Goal: Information Seeking & Learning: Compare options

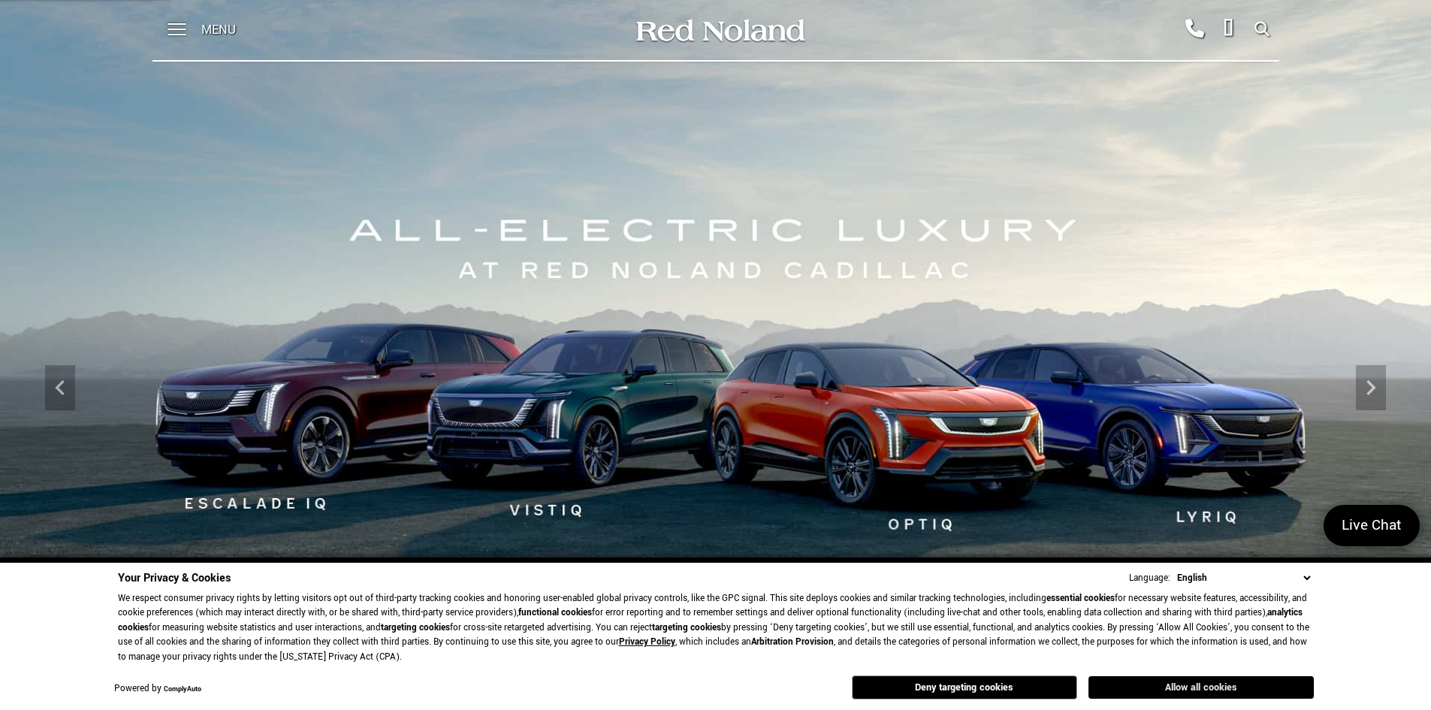
click at [1208, 683] on button "Allow all cookies" at bounding box center [1201, 687] width 225 height 23
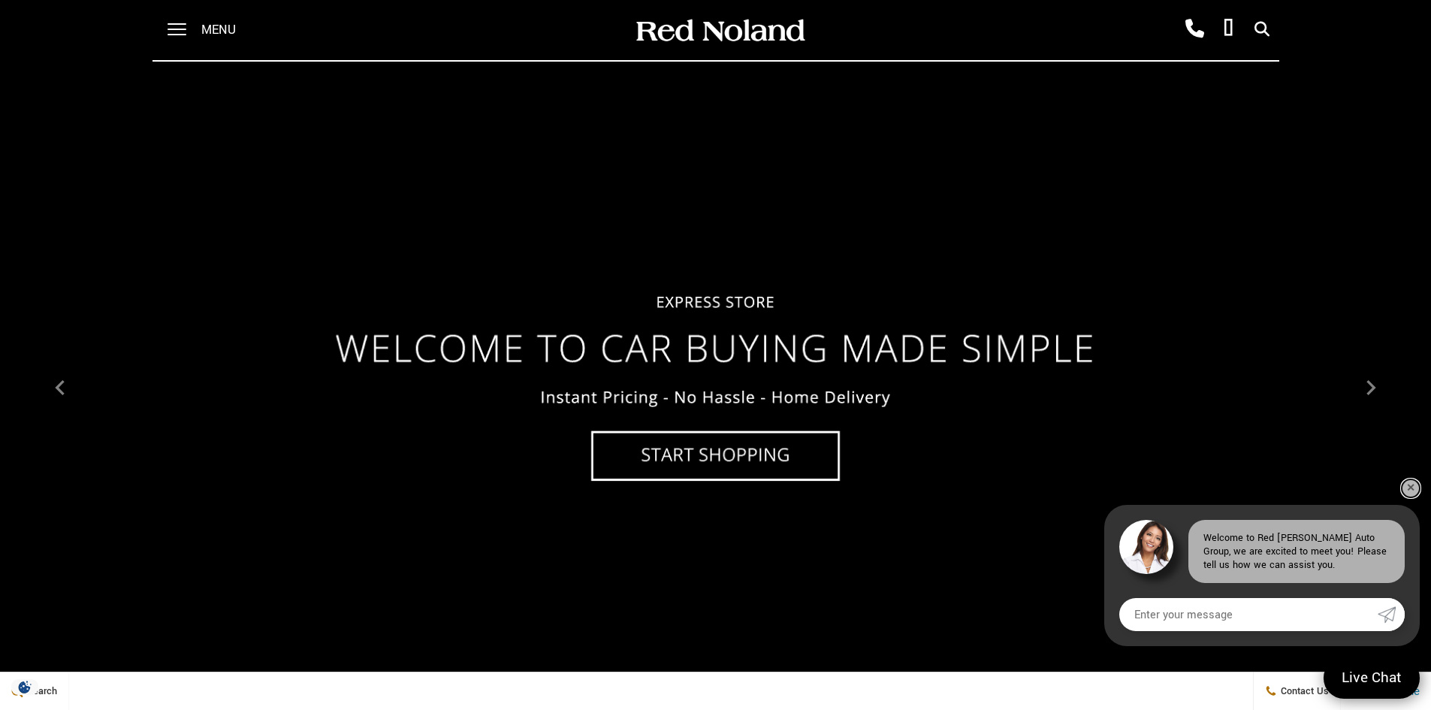
click at [1411, 490] on link "✕" at bounding box center [1411, 488] width 18 height 18
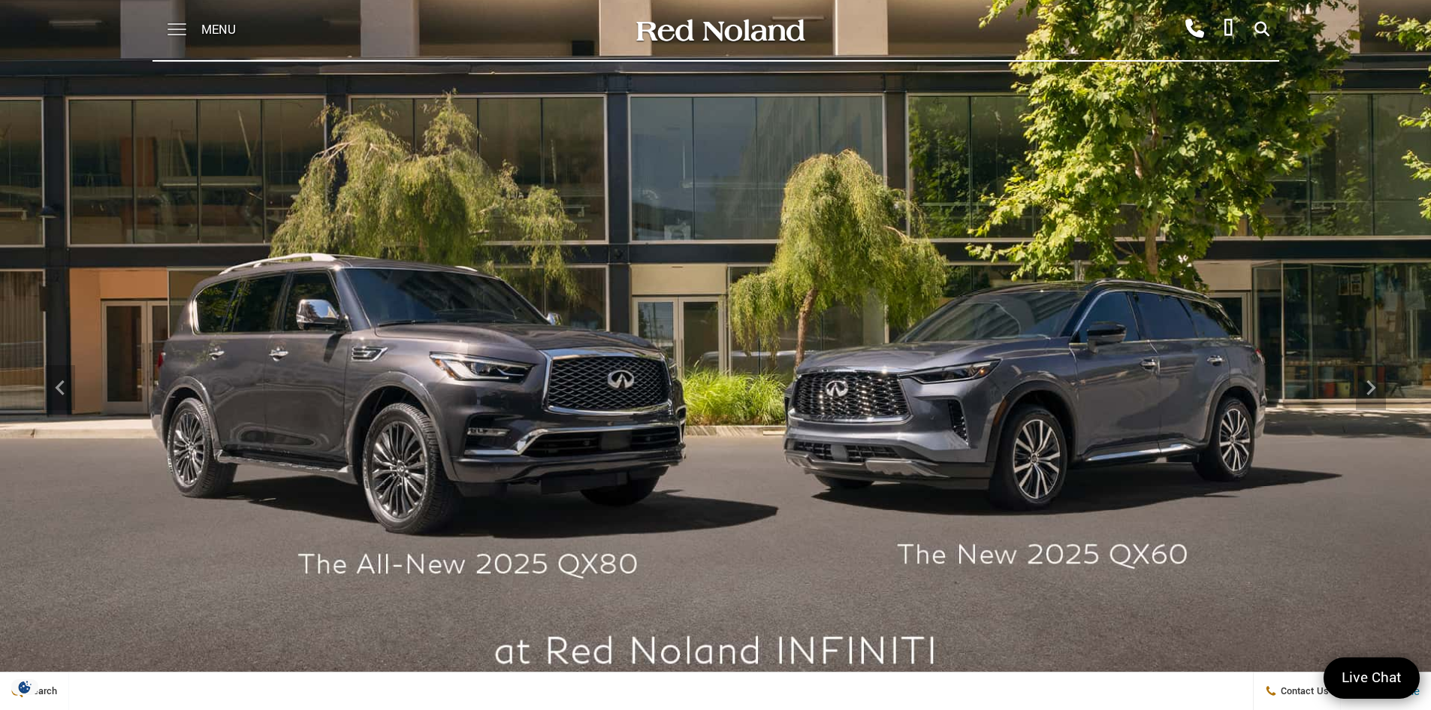
click at [184, 28] on div "Menu" at bounding box center [207, 30] width 109 height 60
click at [180, 31] on span at bounding box center [177, 30] width 19 height 60
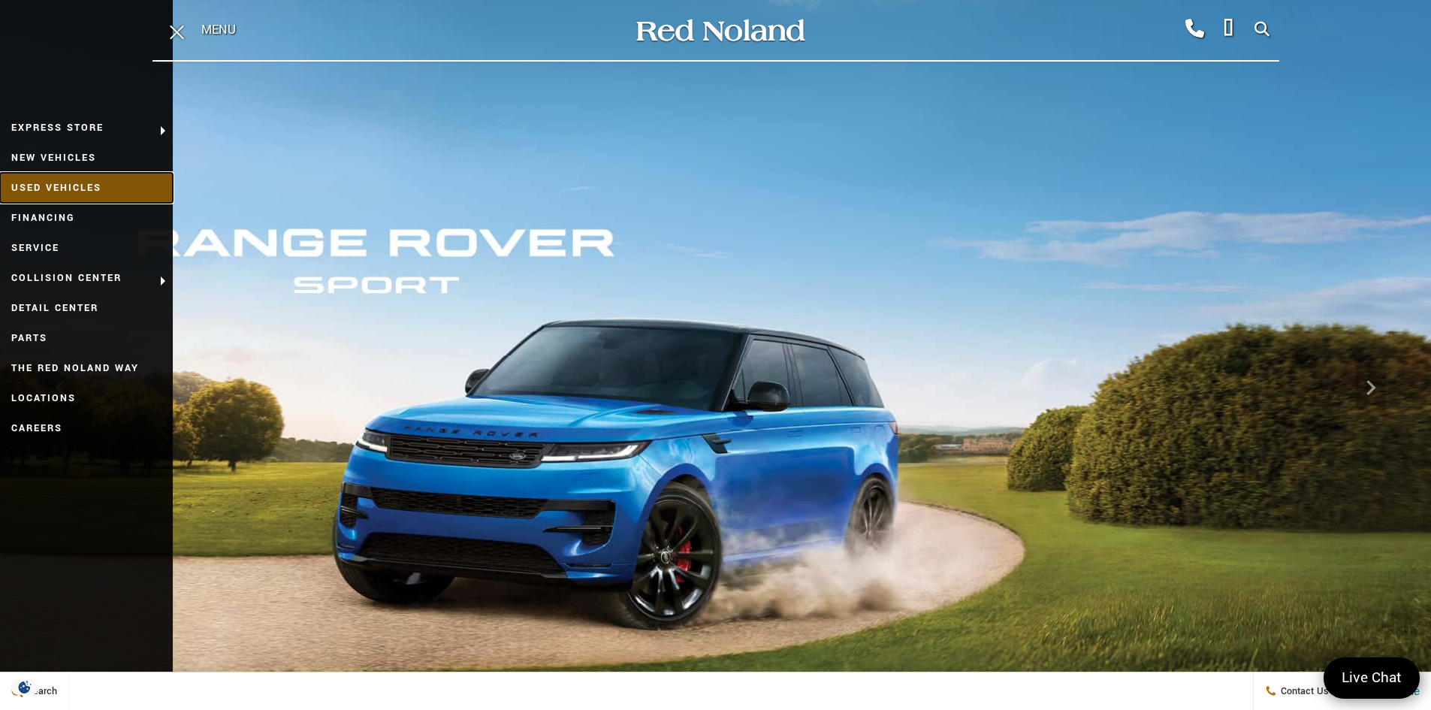
click at [97, 189] on link "Used Vehicles" at bounding box center [86, 188] width 173 height 30
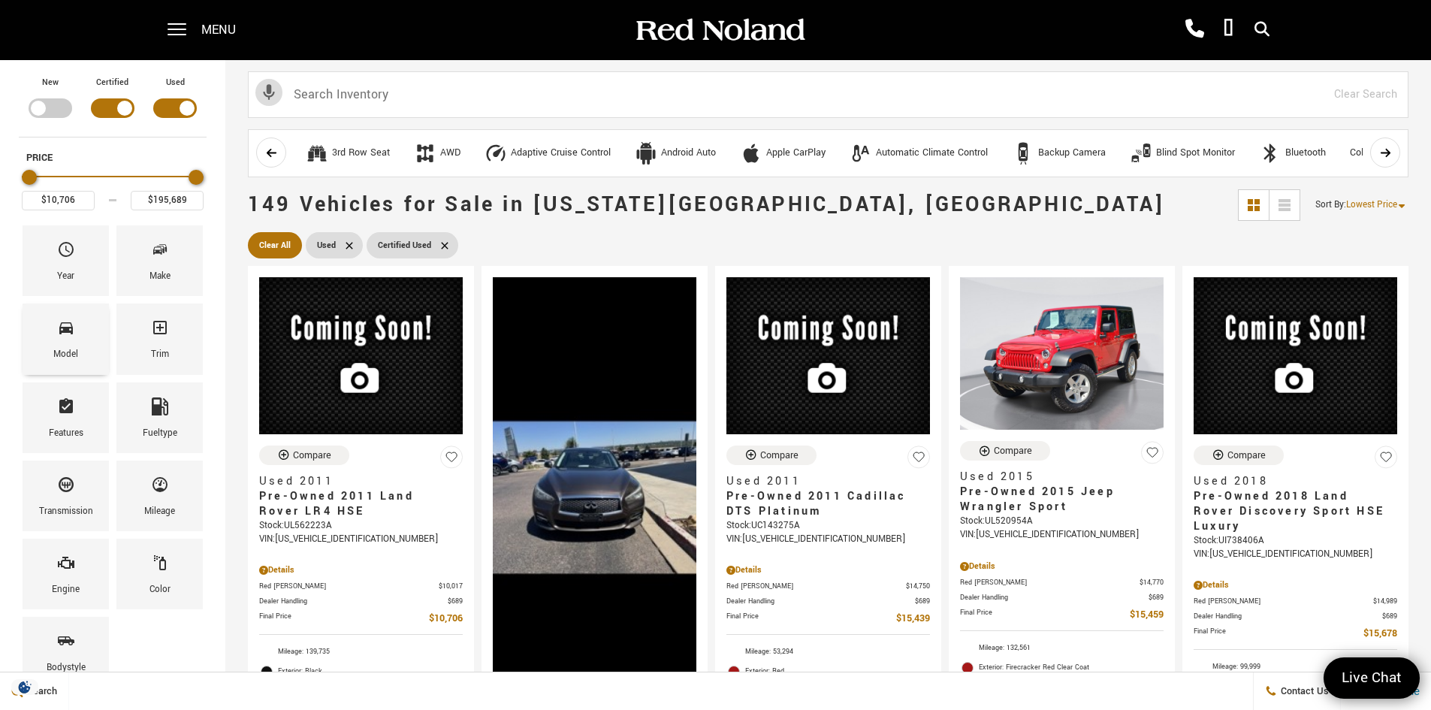
click at [81, 338] on div "Model" at bounding box center [66, 339] width 86 height 71
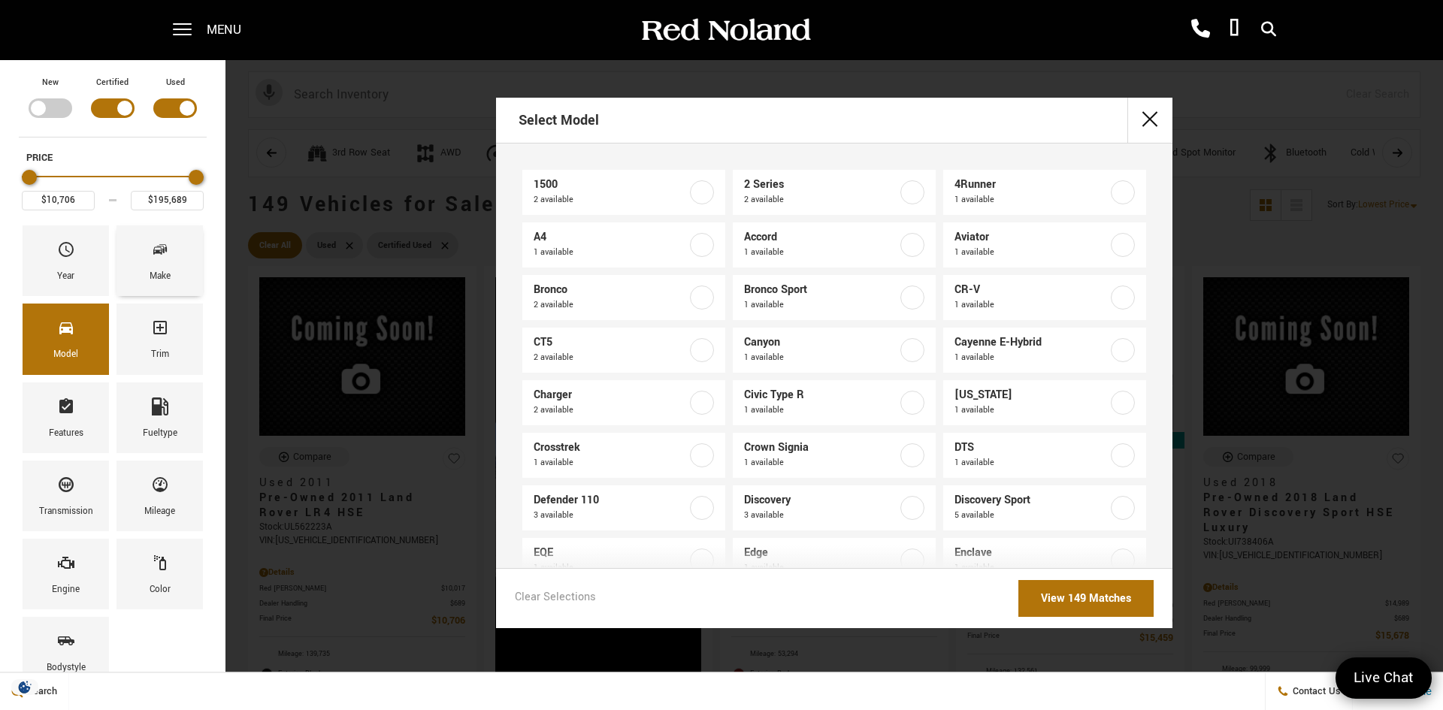
click at [146, 273] on div "Make" at bounding box center [159, 260] width 86 height 71
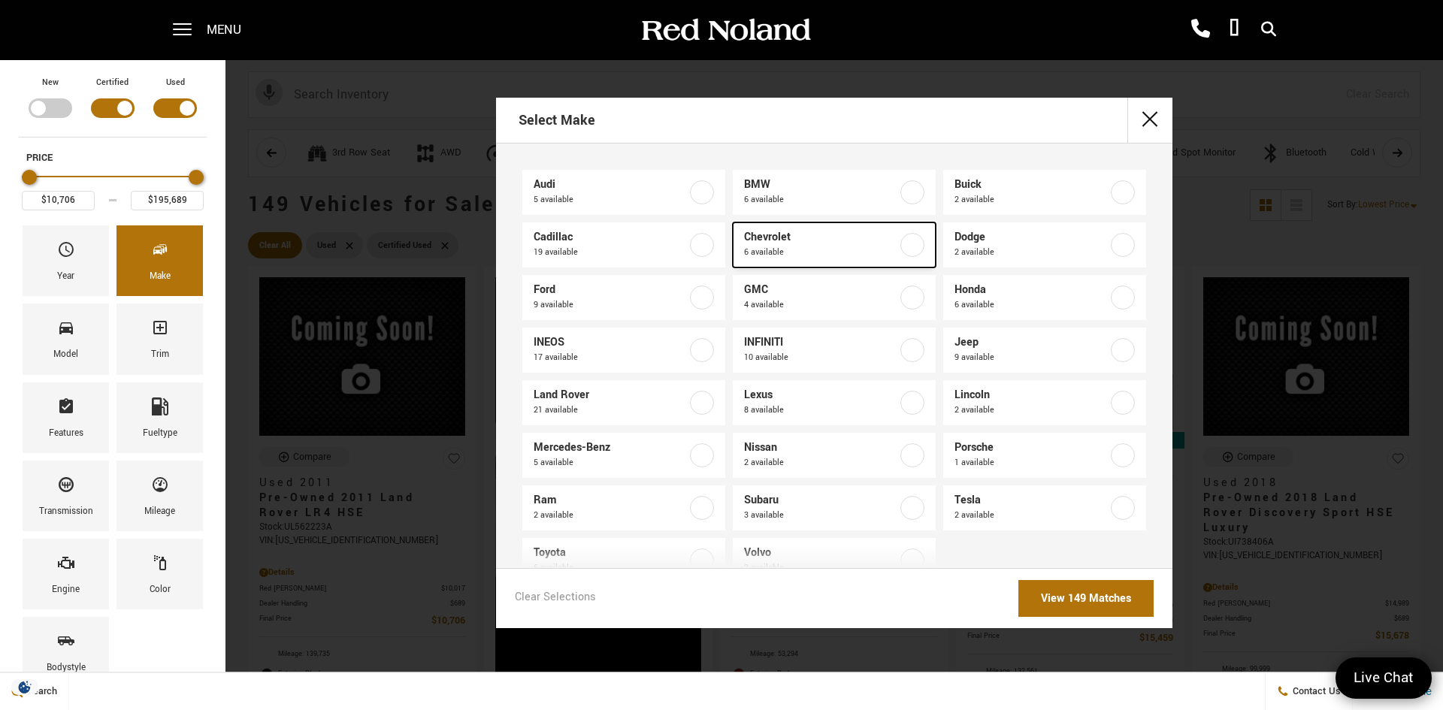
click at [865, 243] on span "Chevrolet" at bounding box center [820, 237] width 153 height 15
type input "$18,678"
type input "$34,689"
checkbox input "true"
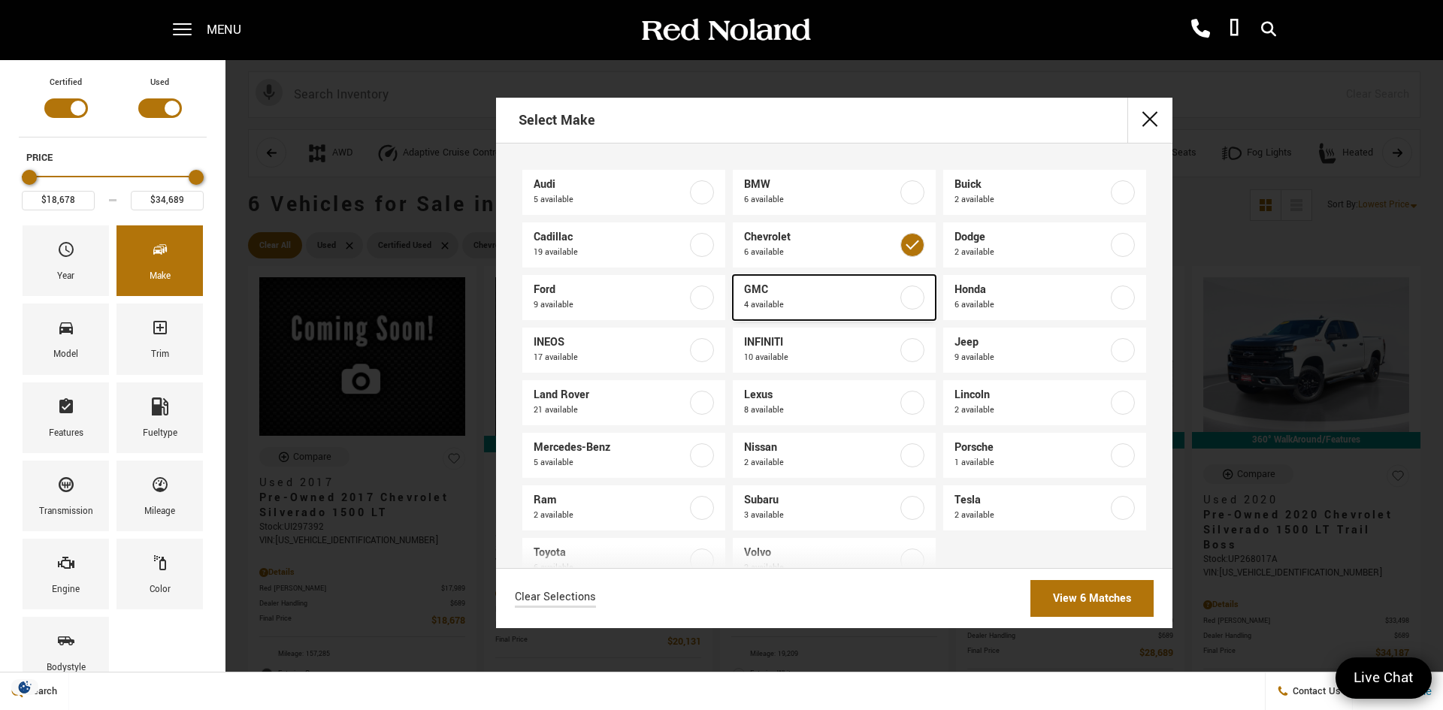
click at [866, 296] on span "GMC" at bounding box center [820, 289] width 153 height 15
type input "$65,688"
checkbox input "true"
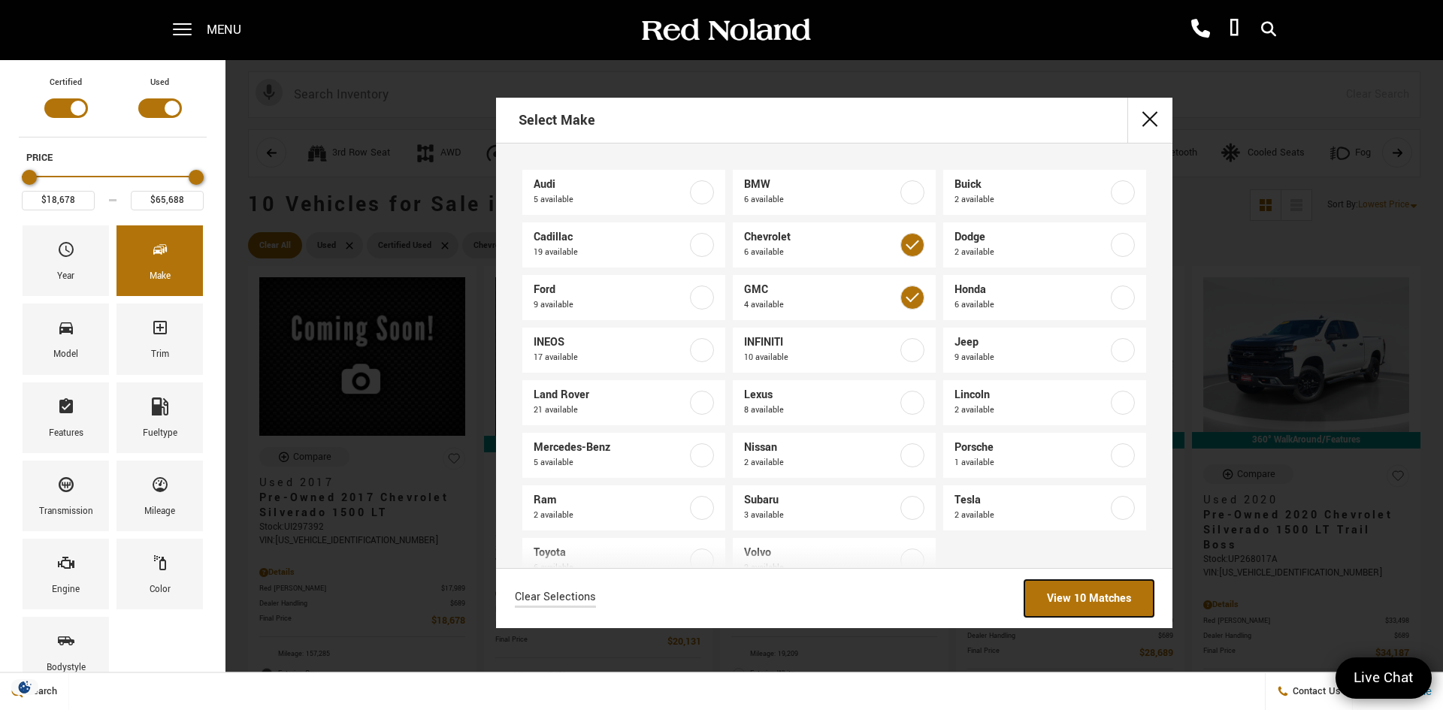
click at [1094, 597] on link "View 10 Matches" at bounding box center [1088, 598] width 129 height 37
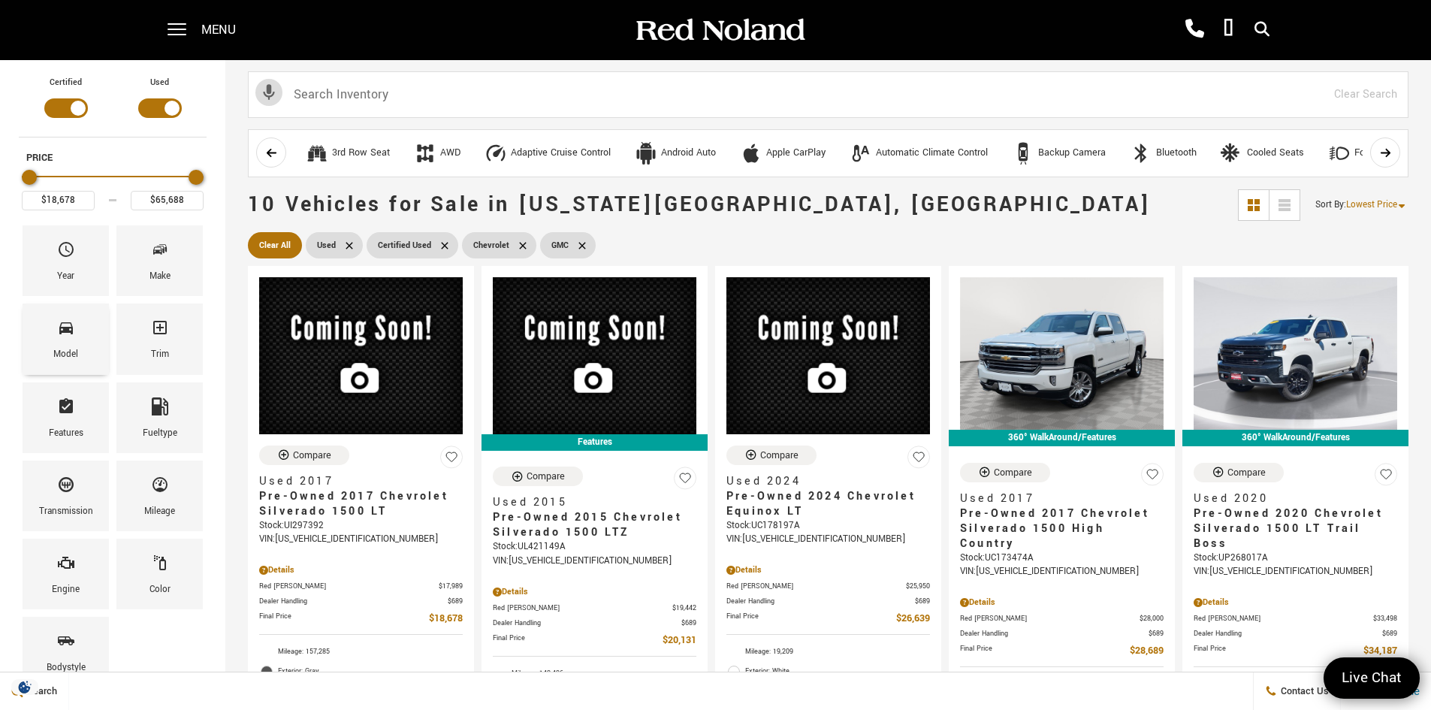
click at [86, 346] on div "Model" at bounding box center [66, 339] width 86 height 71
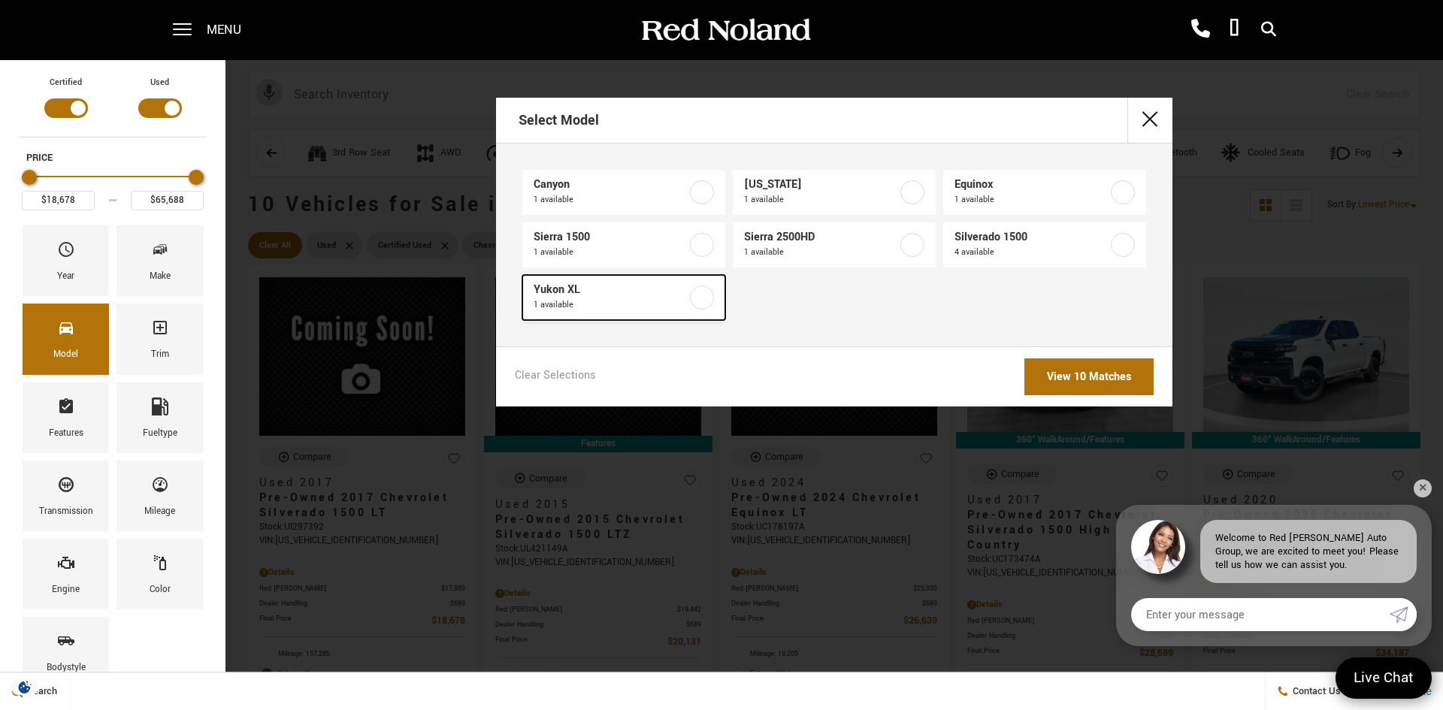
click at [657, 298] on span "1 available" at bounding box center [609, 305] width 153 height 15
type input "$54,823"
checkbox input "true"
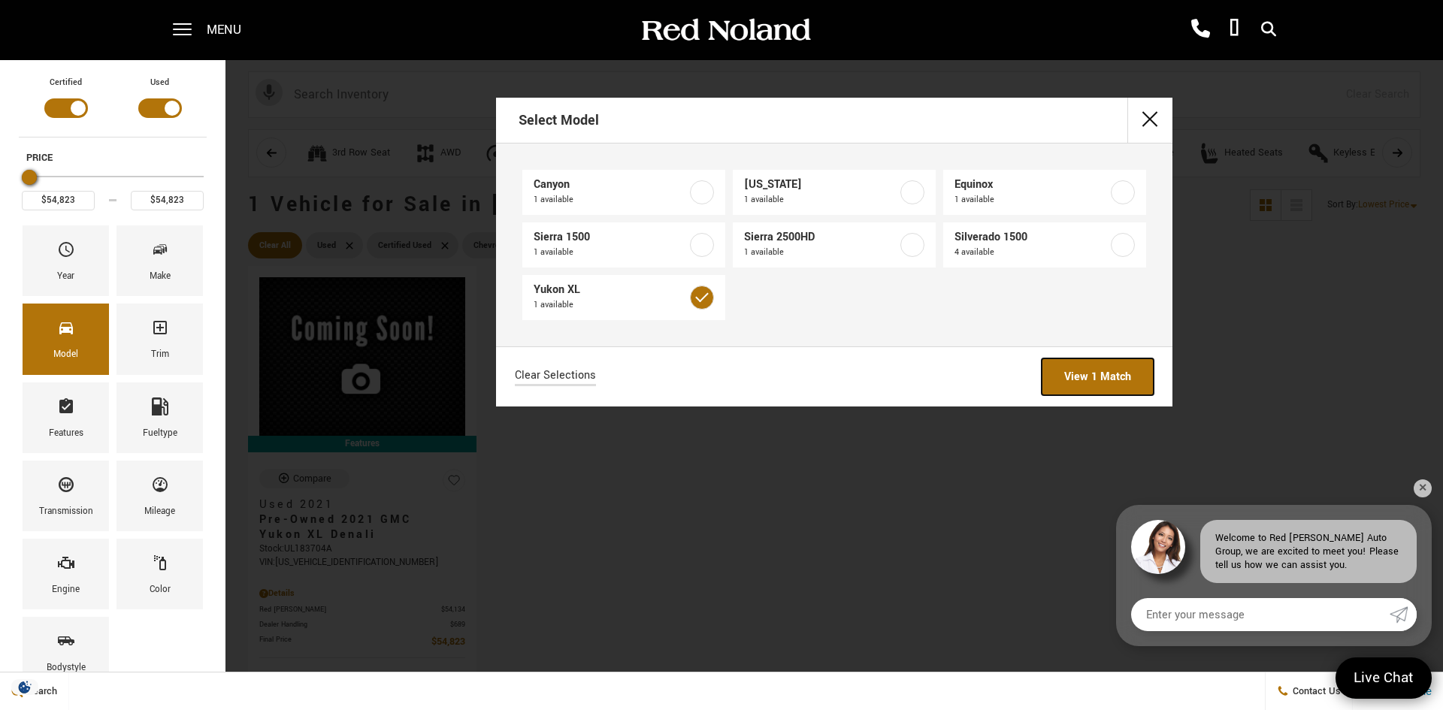
click at [1109, 376] on link "View 1 Match" at bounding box center [1097, 376] width 112 height 37
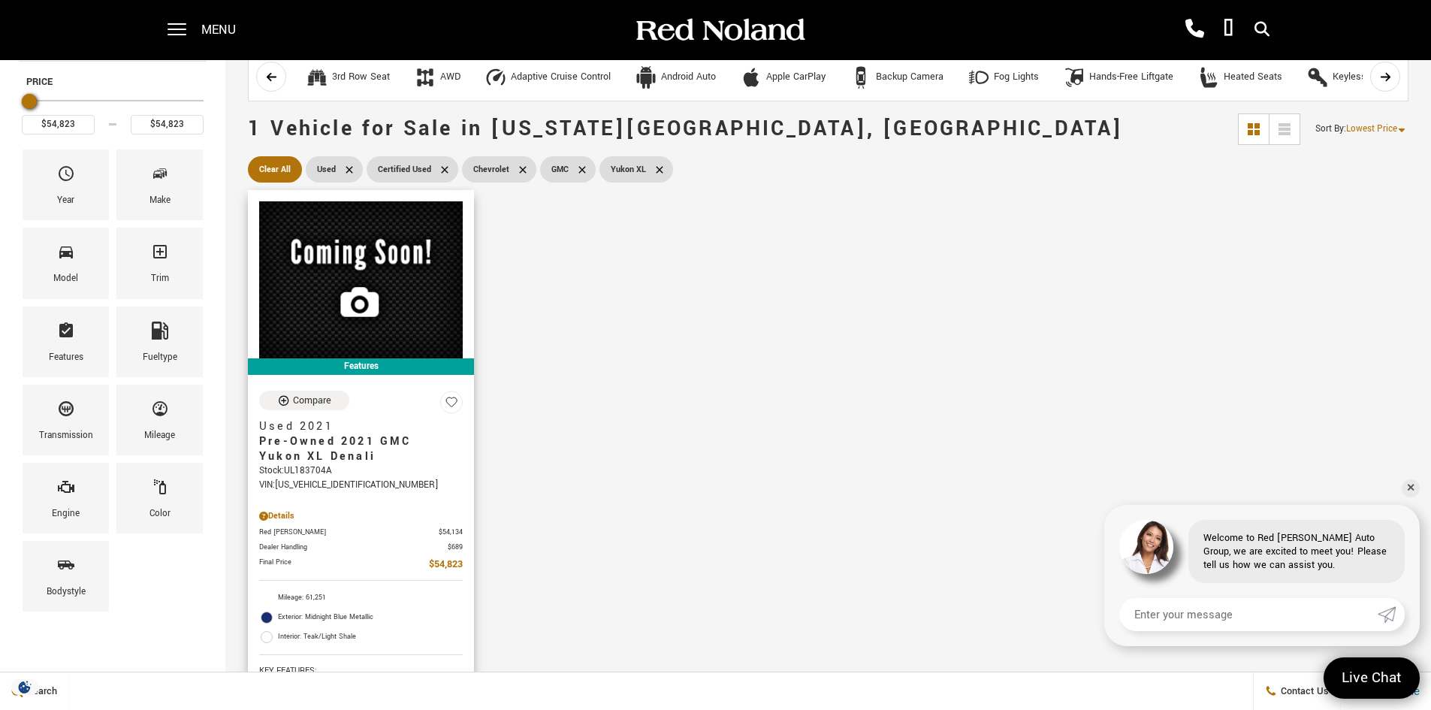
scroll to position [75, 0]
click at [391, 287] on img at bounding box center [361, 280] width 204 height 157
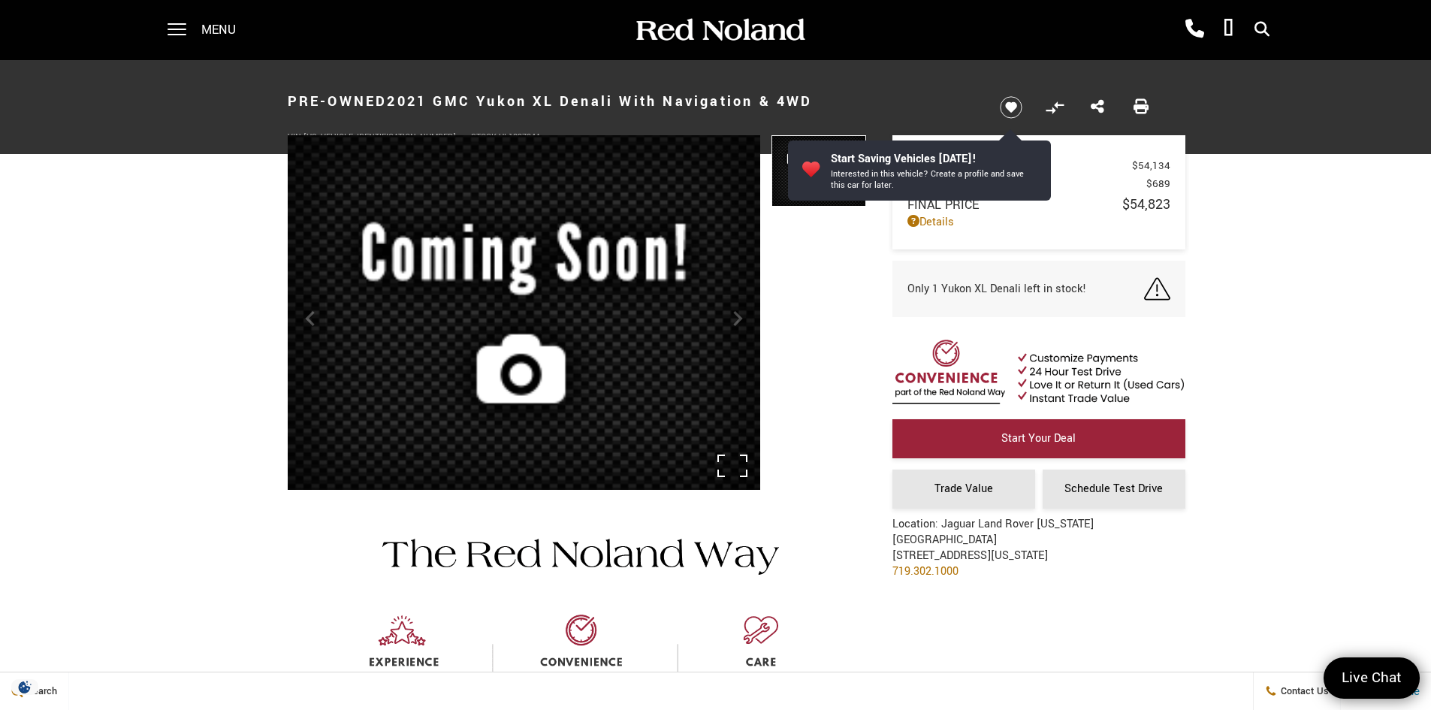
click at [743, 318] on img at bounding box center [524, 317] width 473 height 364
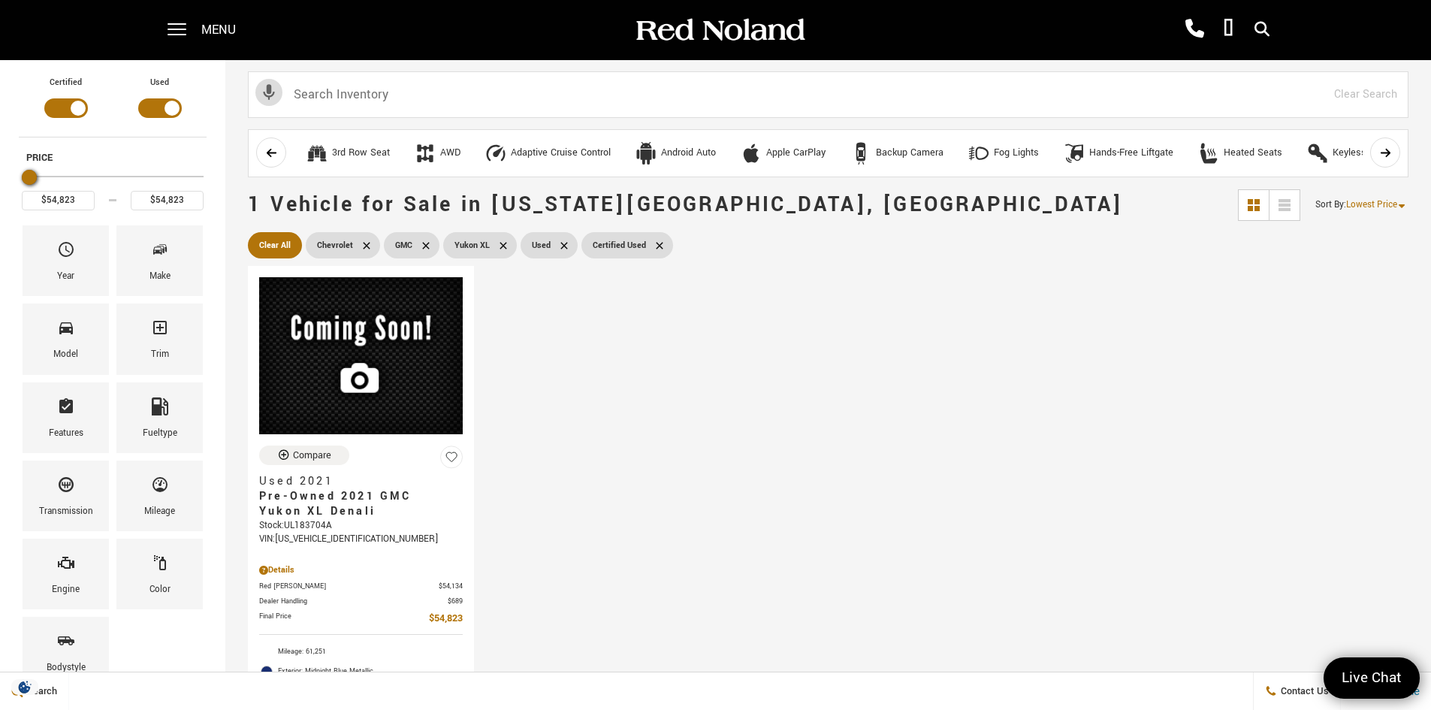
scroll to position [75, 0]
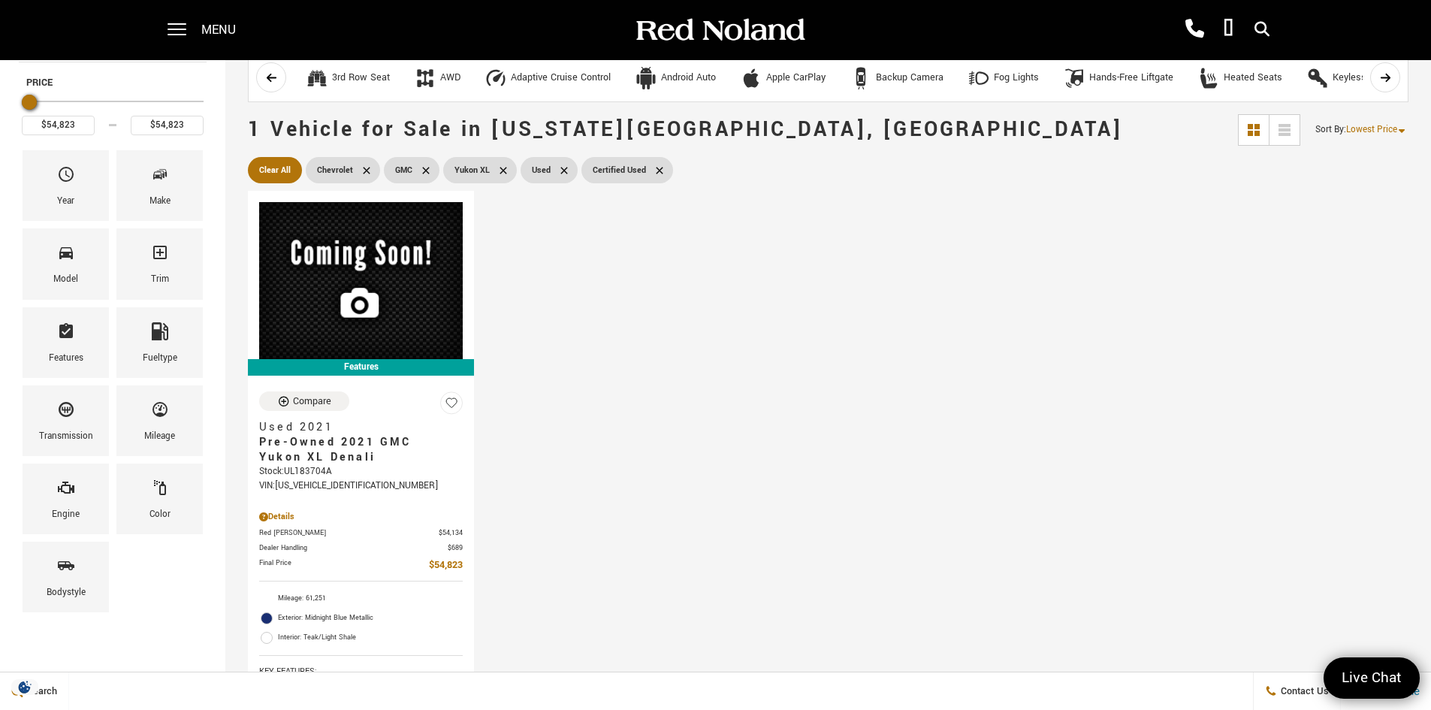
click at [657, 167] on icon at bounding box center [660, 171] width 12 height 12
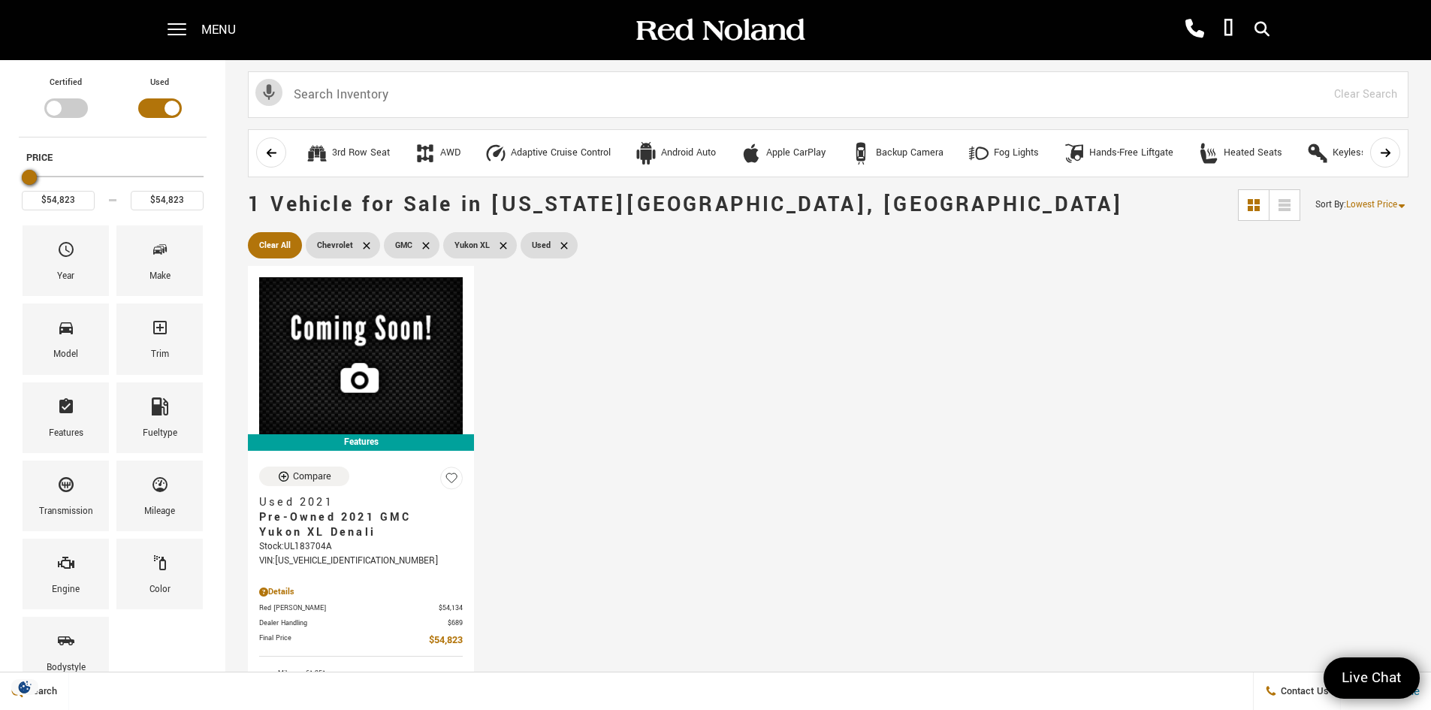
click at [563, 243] on icon at bounding box center [564, 246] width 12 height 12
click at [500, 246] on icon at bounding box center [503, 246] width 12 height 12
type input "$18,678"
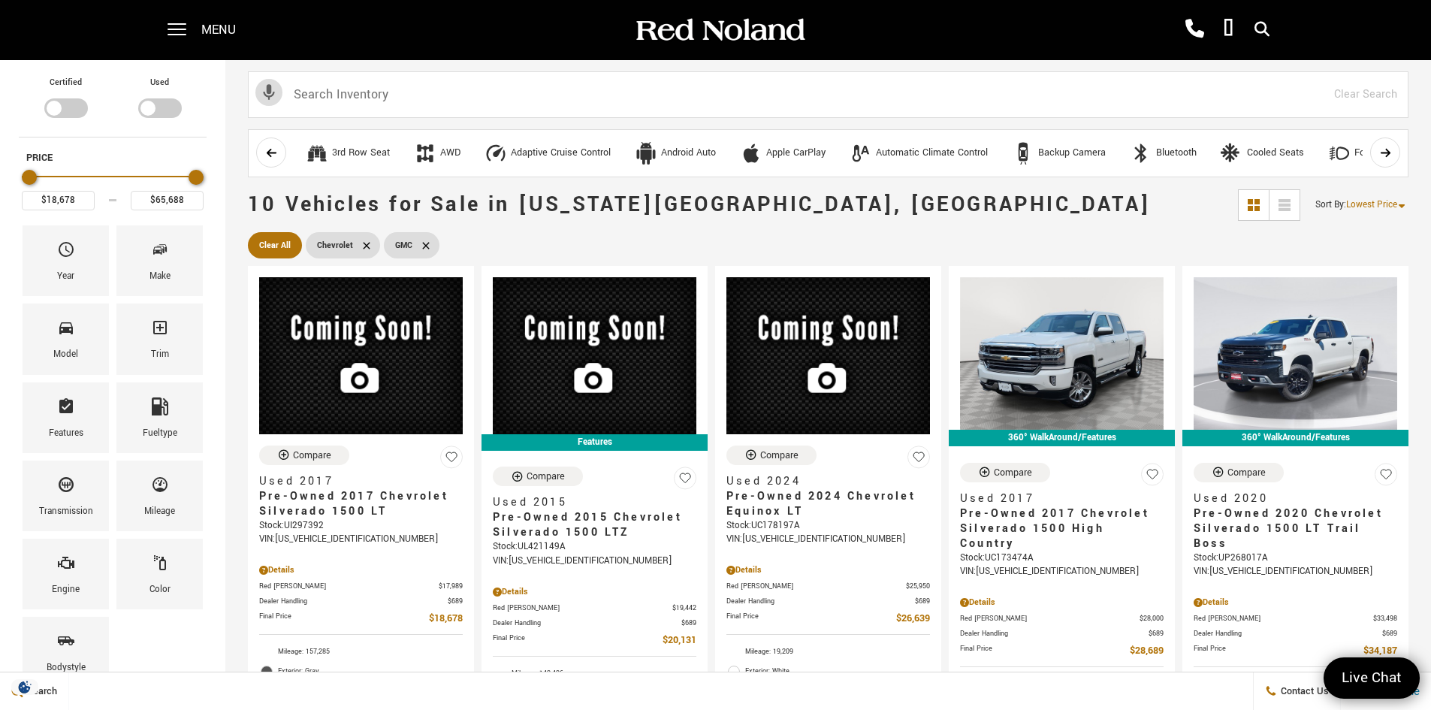
click at [420, 245] on icon at bounding box center [426, 246] width 12 height 12
type input "$34,689"
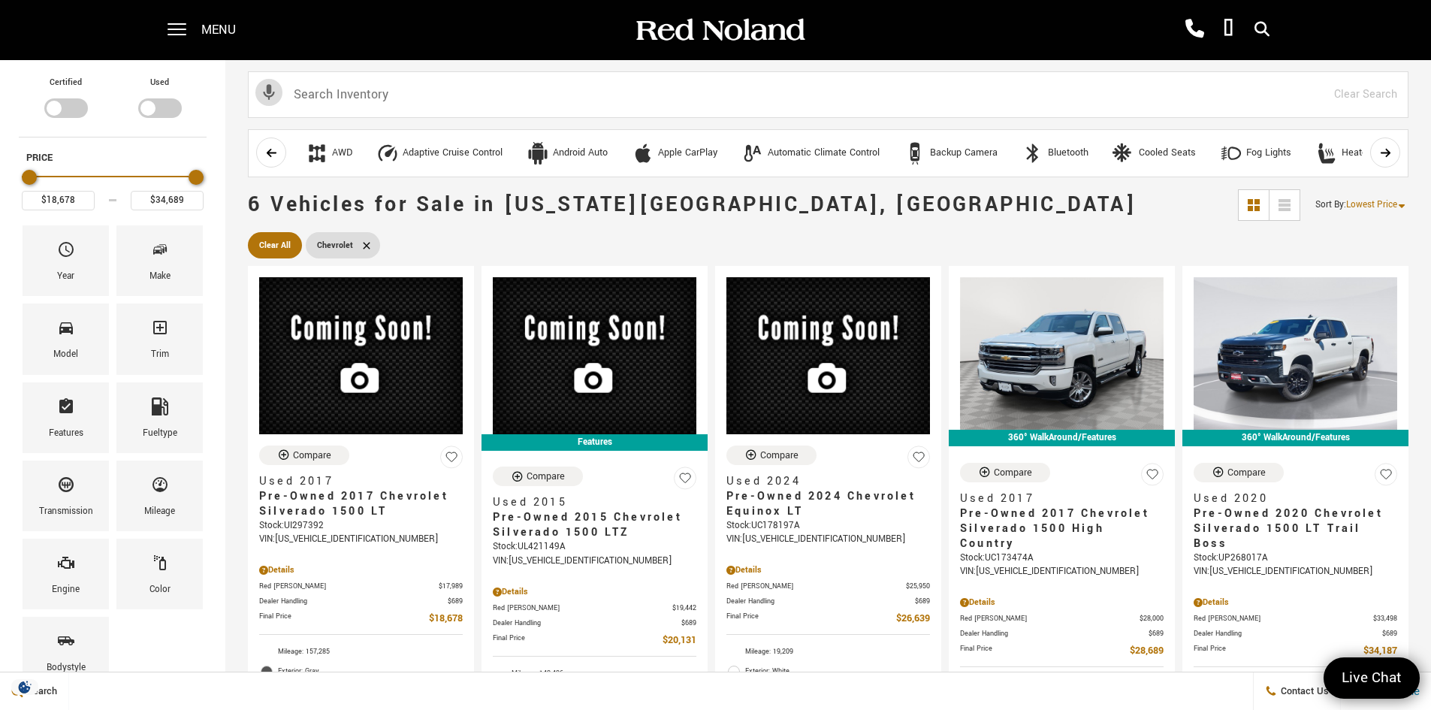
click at [362, 246] on icon at bounding box center [367, 246] width 12 height 12
type input "$10,706"
type input "$195,689"
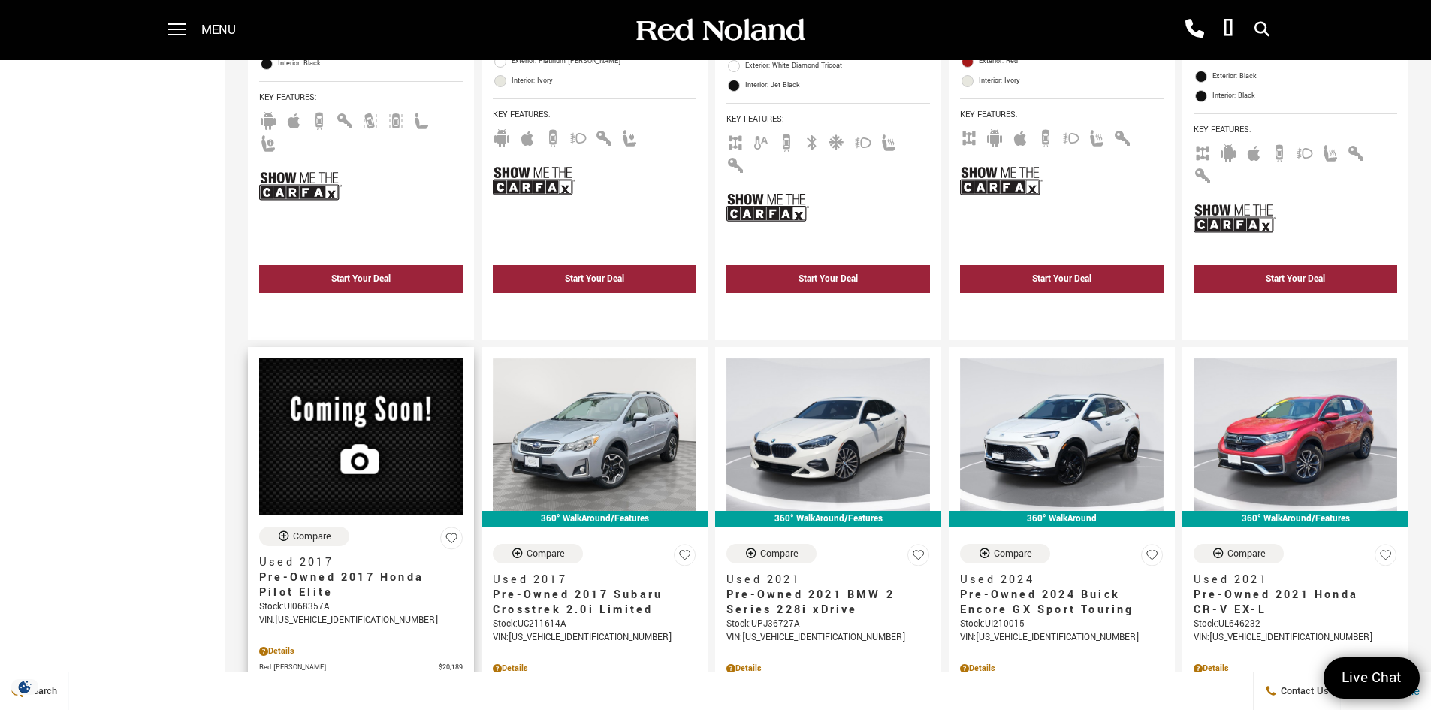
scroll to position [2479, 0]
